Goal: Task Accomplishment & Management: Use online tool/utility

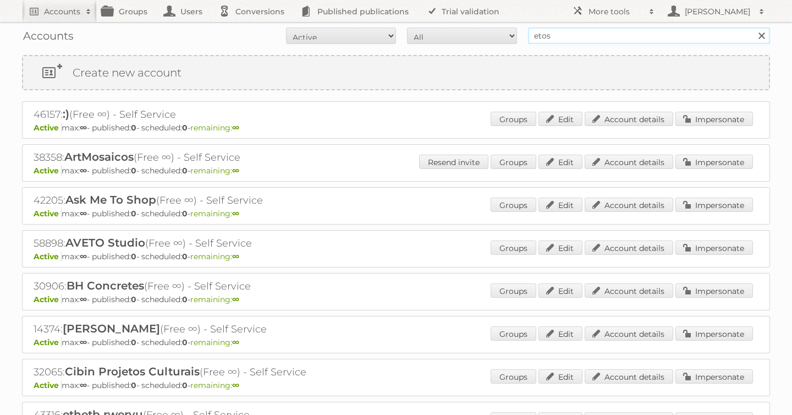
drag, startPoint x: 593, startPoint y: 35, endPoint x: 371, endPoint y: 43, distance: 222.4
click at [371, 43] on form "All Active Expired Pending All Paid Trials Self service etos Search" at bounding box center [396, 35] width 748 height 16
type input "e"
type input "tfg media"
click at [753, 27] on input "Search" at bounding box center [761, 35] width 16 height 16
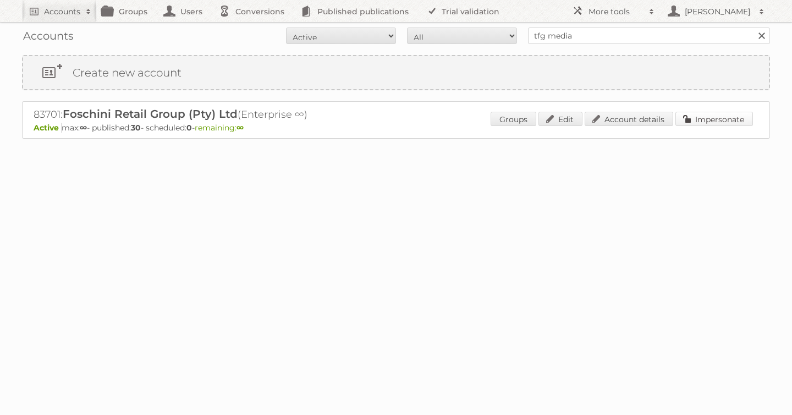
click at [701, 119] on link "Impersonate" at bounding box center [714, 119] width 78 height 14
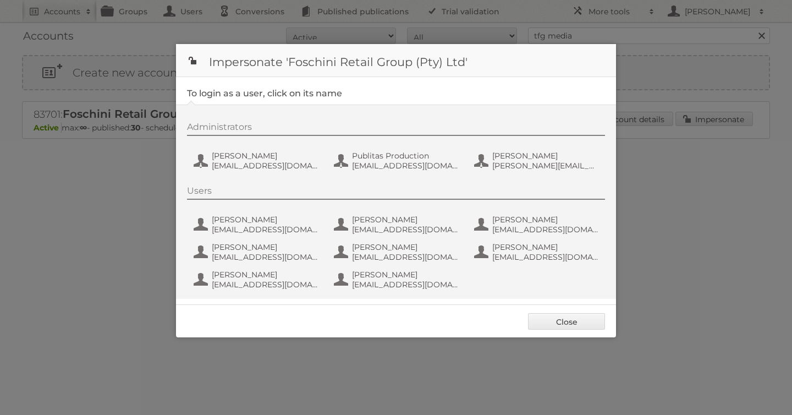
click at [378, 173] on div "Administrators [PERSON_NAME] de Wet [EMAIL_ADDRESS][DOMAIN_NAME] Publitas Produ…" at bounding box center [401, 148] width 429 height 53
click at [379, 169] on span "[EMAIL_ADDRESS][DOMAIN_NAME]" at bounding box center [405, 166] width 107 height 10
